Goal: Task Accomplishment & Management: Use online tool/utility

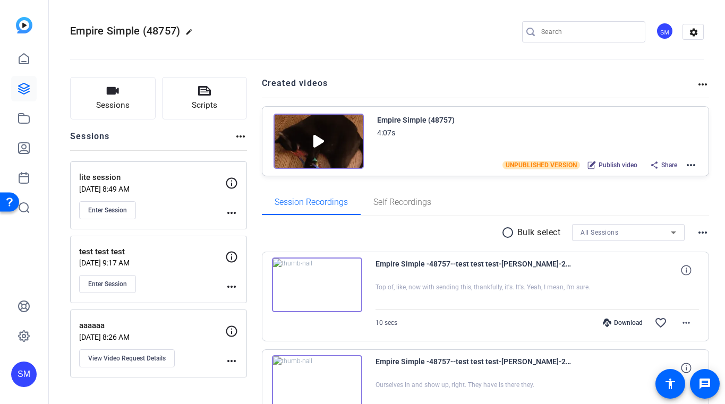
click at [26, 366] on div "SM" at bounding box center [23, 374] width 25 height 25
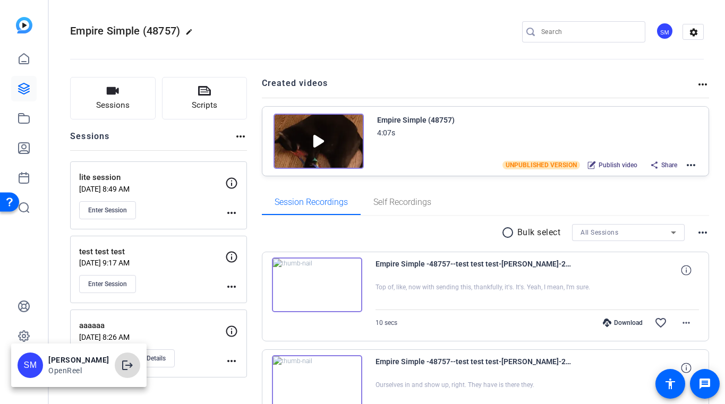
click at [133, 374] on span at bounding box center [127, 365] width 25 height 25
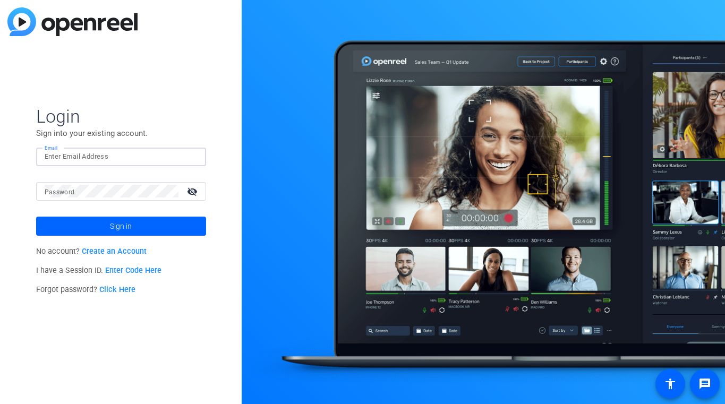
click at [152, 156] on input "Email" at bounding box center [121, 156] width 153 height 13
click at [189, 156] on img at bounding box center [188, 156] width 7 height 13
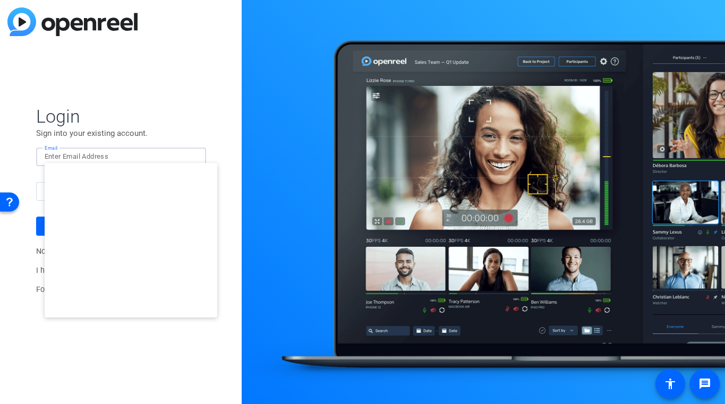
type input "studiosupport+3@openreel.com"
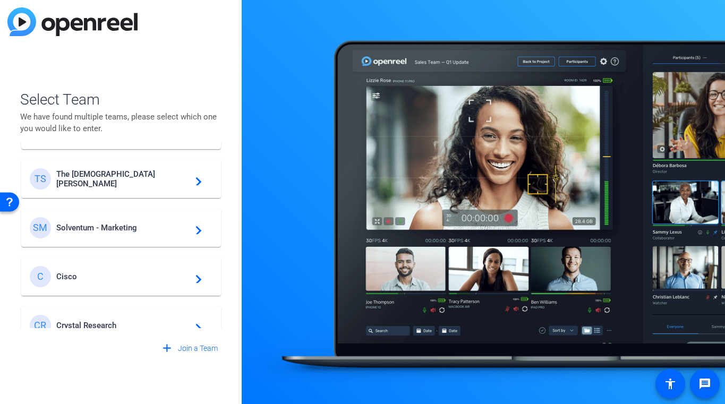
scroll to position [318, 0]
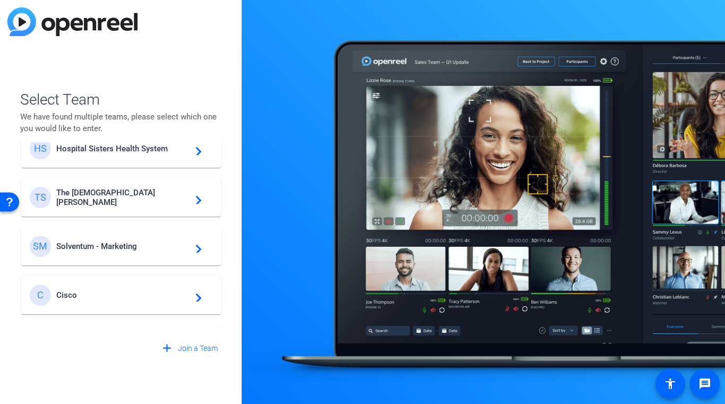
click at [143, 245] on span "Solventum - Marketing" at bounding box center [122, 247] width 133 height 10
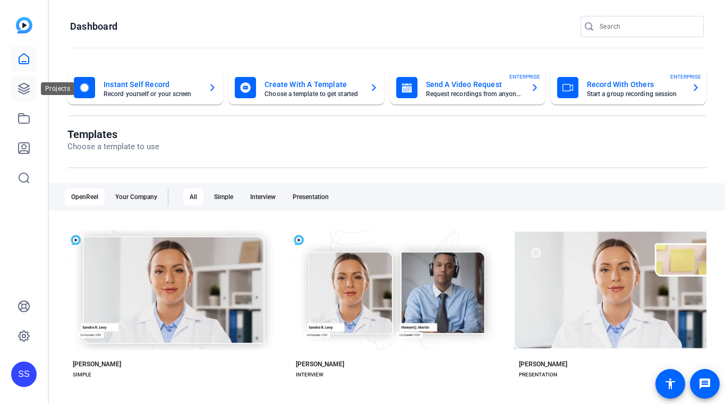
click at [19, 82] on icon at bounding box center [24, 88] width 13 height 13
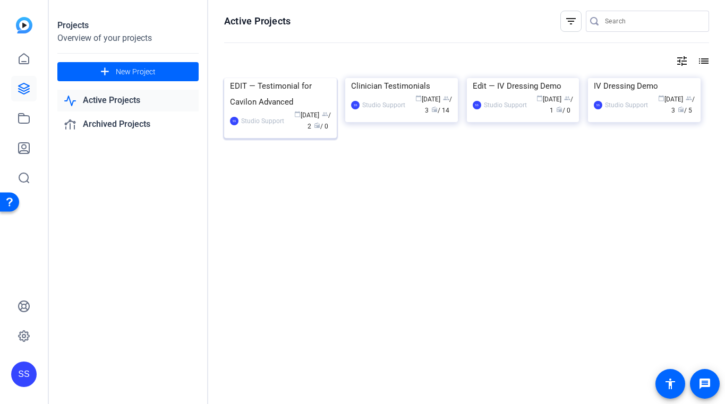
click at [254, 110] on div "EDIT — Testimonial for Cavilon Advanced" at bounding box center [280, 94] width 101 height 32
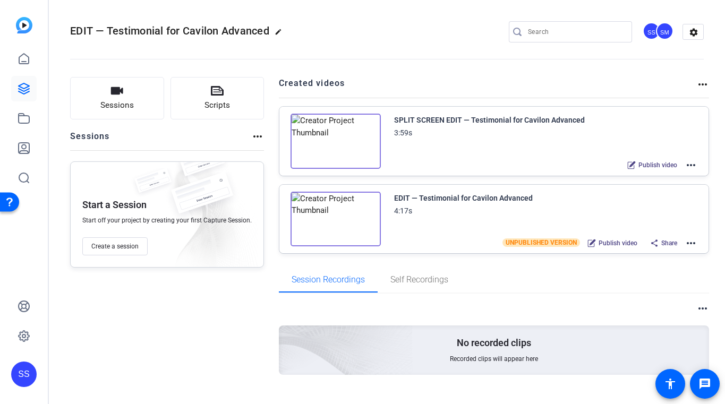
click at [696, 165] on mat-icon "more_horiz" at bounding box center [690, 165] width 13 height 13
click at [675, 176] on span "Edit in Creator" at bounding box center [652, 178] width 74 height 13
